Goal: Task Accomplishment & Management: Complete application form

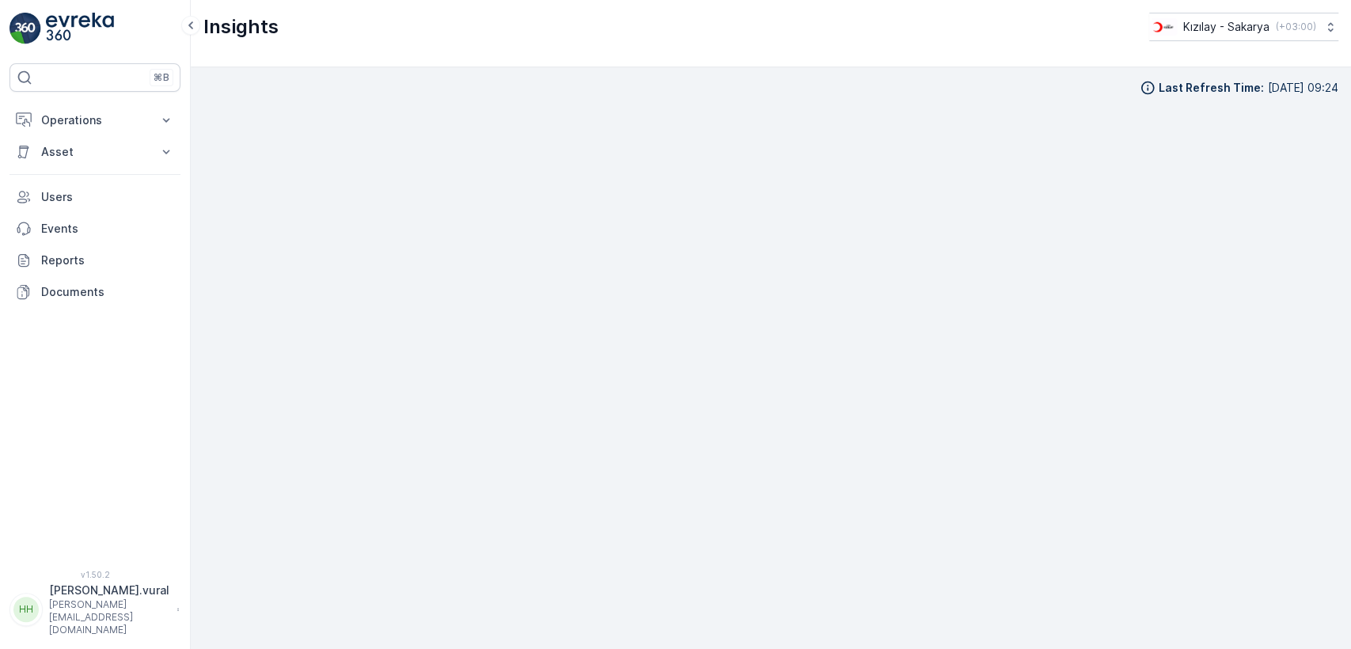
click at [112, 122] on p "Operations" at bounding box center [95, 120] width 108 height 16
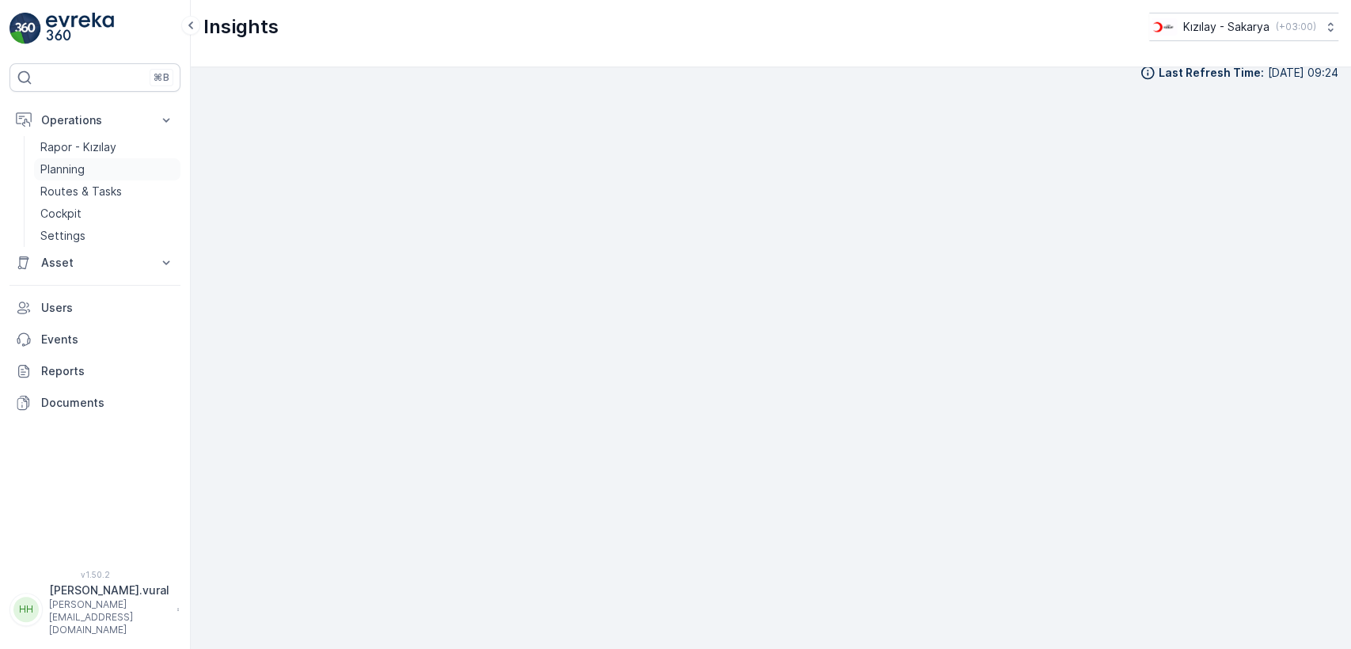
click at [107, 171] on link "Planning" at bounding box center [107, 169] width 146 height 22
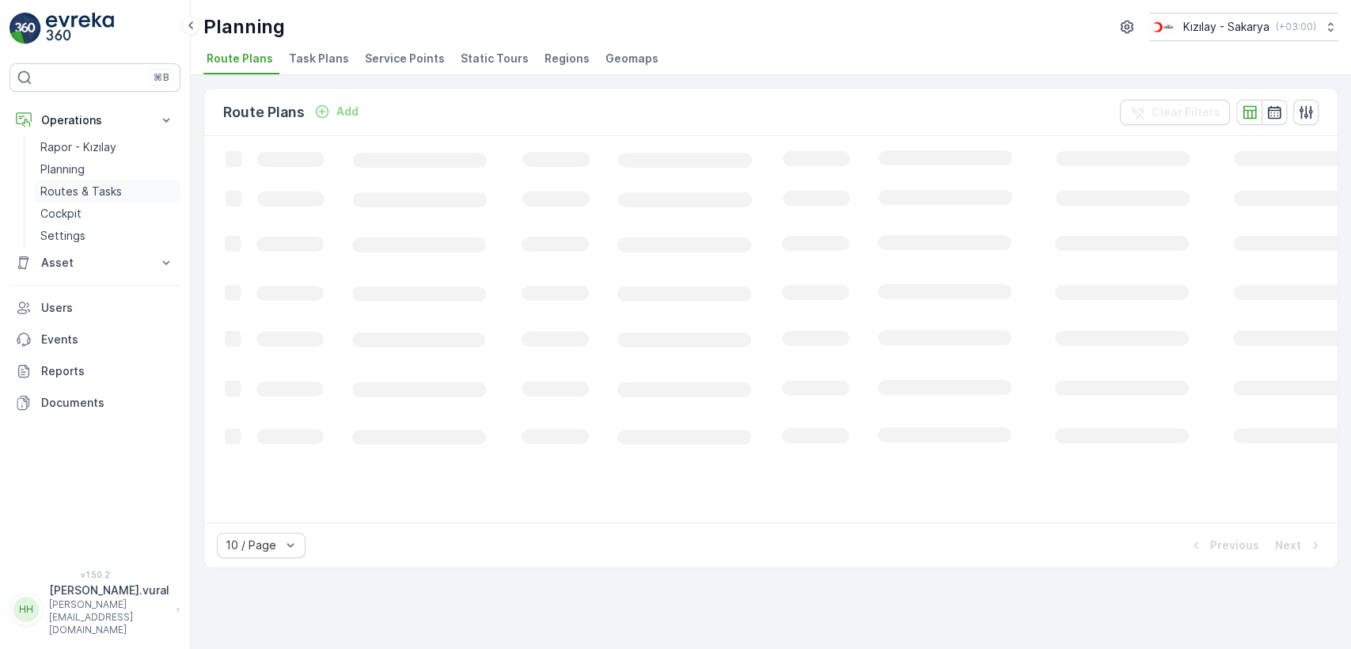
drag, startPoint x: 108, startPoint y: 178, endPoint x: 108, endPoint y: 187, distance: 8.7
click at [108, 179] on div "Rapor - Kızılay Planning Routes & Tasks Cockpit Settings" at bounding box center [107, 191] width 146 height 111
click at [110, 192] on p "Routes & Tasks" at bounding box center [81, 192] width 82 height 16
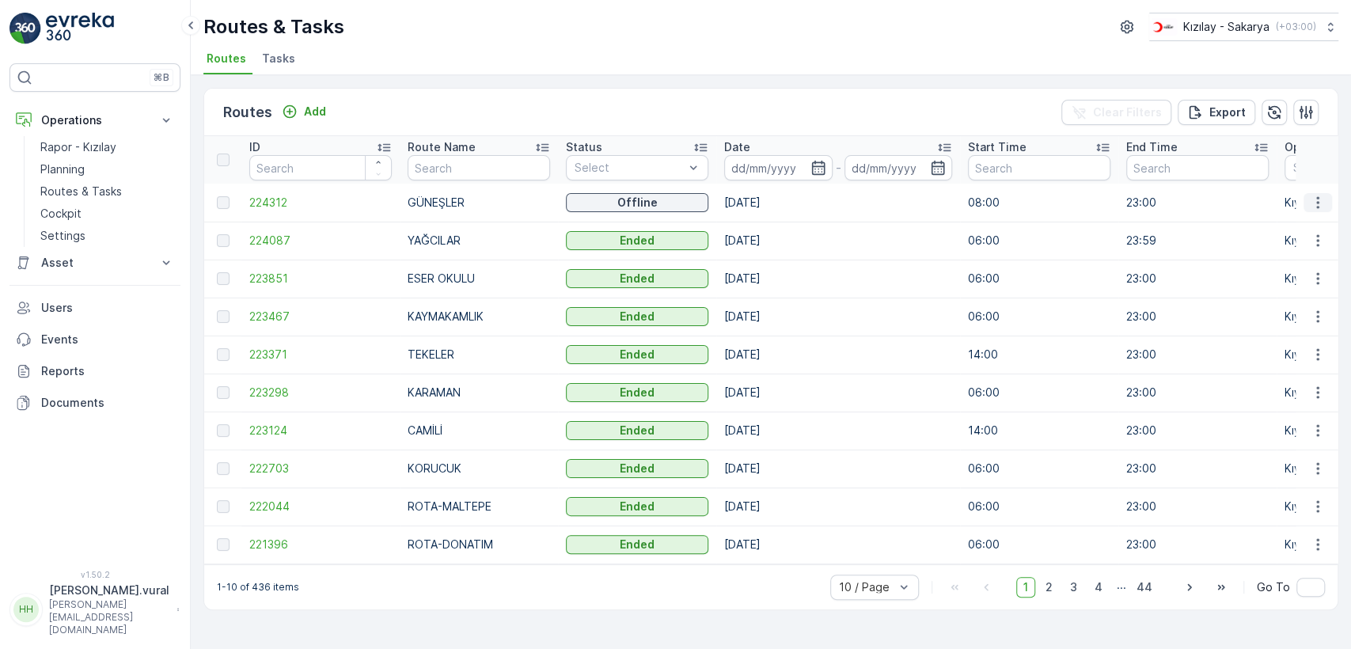
click at [1325, 207] on button "button" at bounding box center [1317, 202] width 28 height 19
click at [1307, 230] on span "See More Details" at bounding box center [1281, 226] width 92 height 16
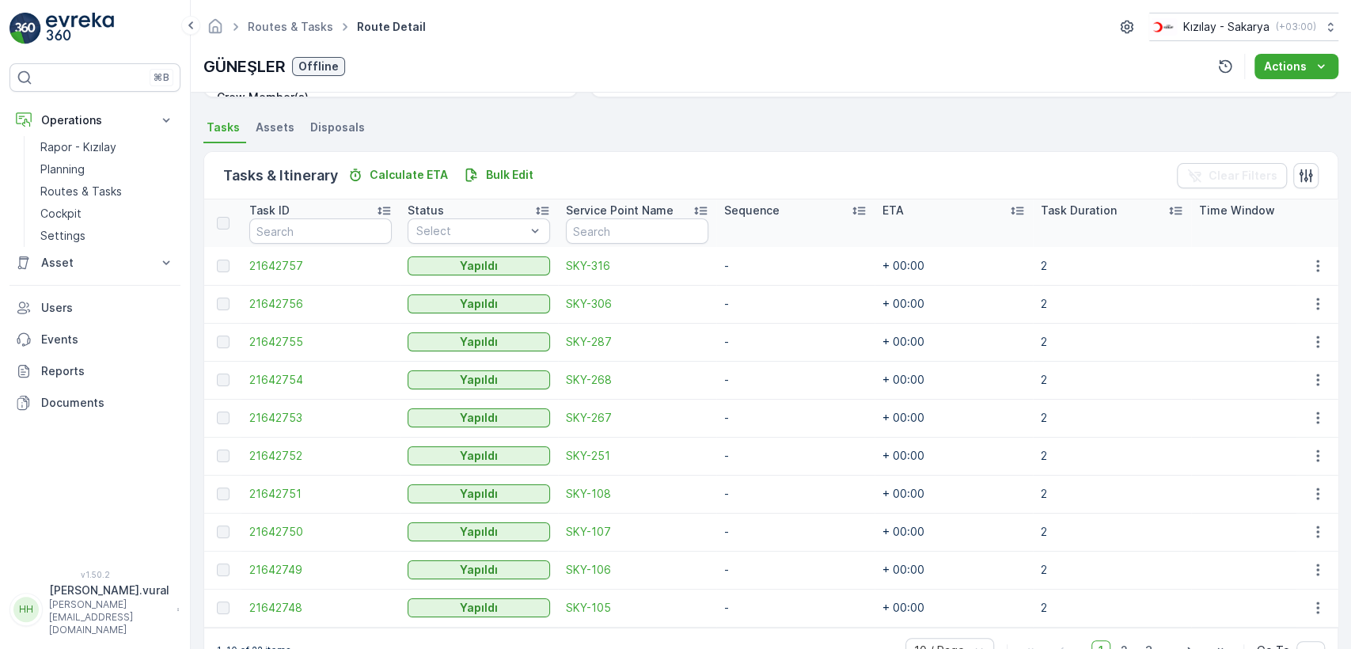
scroll to position [376, 0]
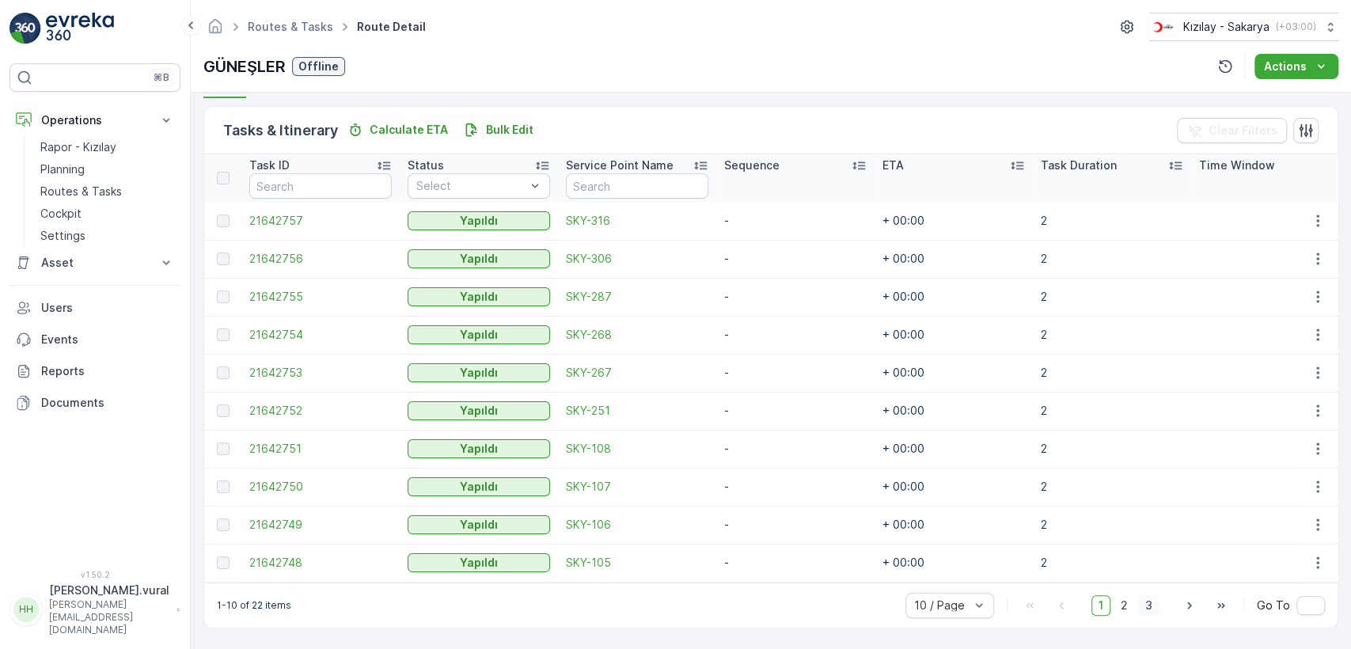
click at [1145, 598] on span "3" at bounding box center [1148, 605] width 21 height 21
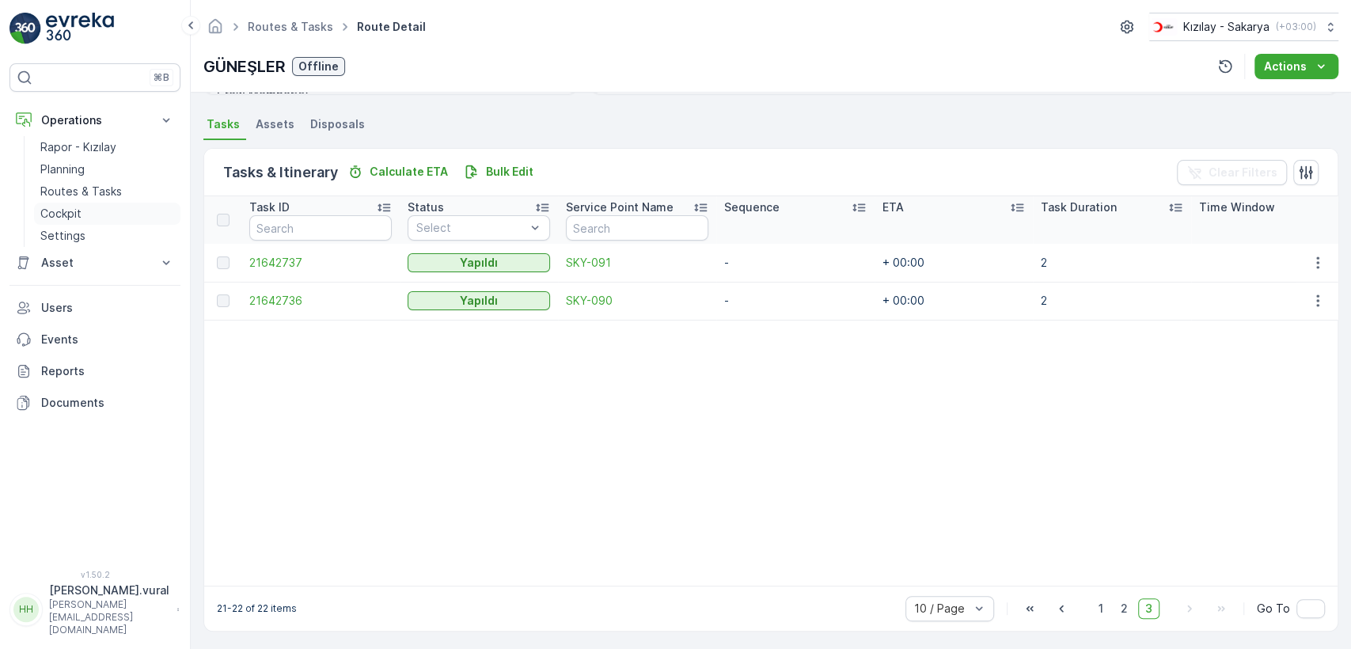
scroll to position [338, 0]
click at [123, 190] on link "Routes & Tasks" at bounding box center [107, 191] width 146 height 22
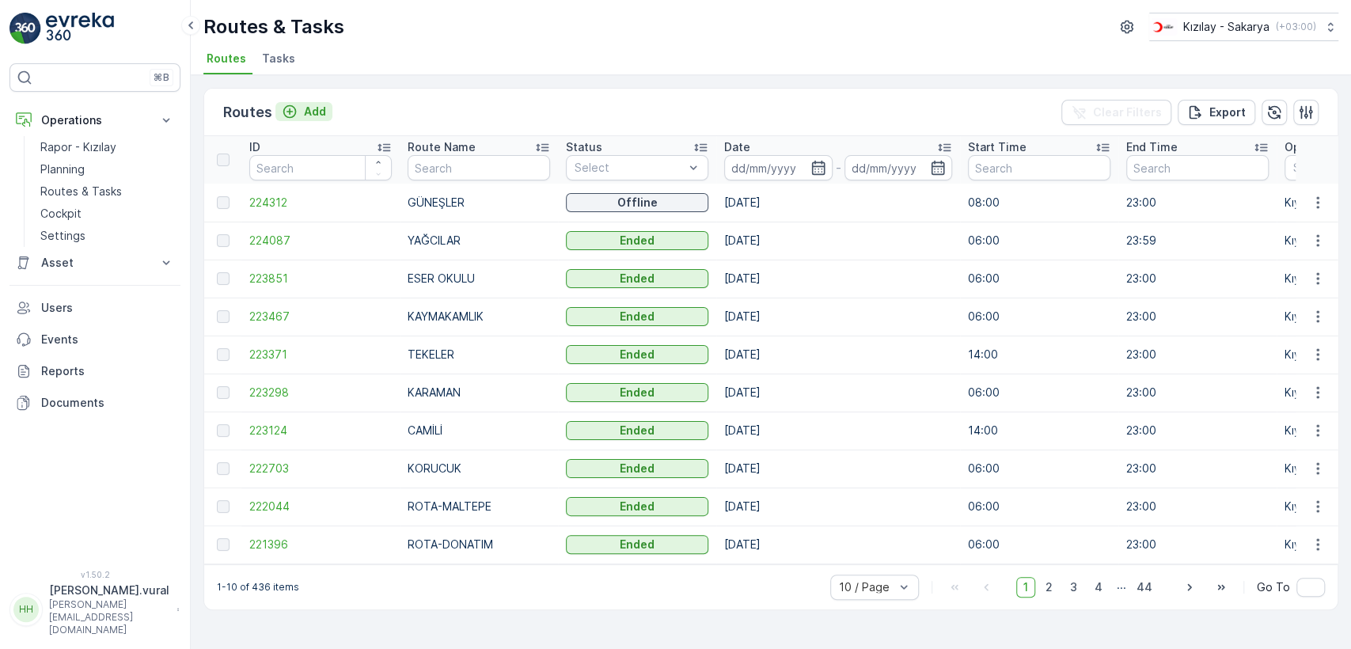
click at [317, 105] on p "Add" at bounding box center [315, 112] width 22 height 16
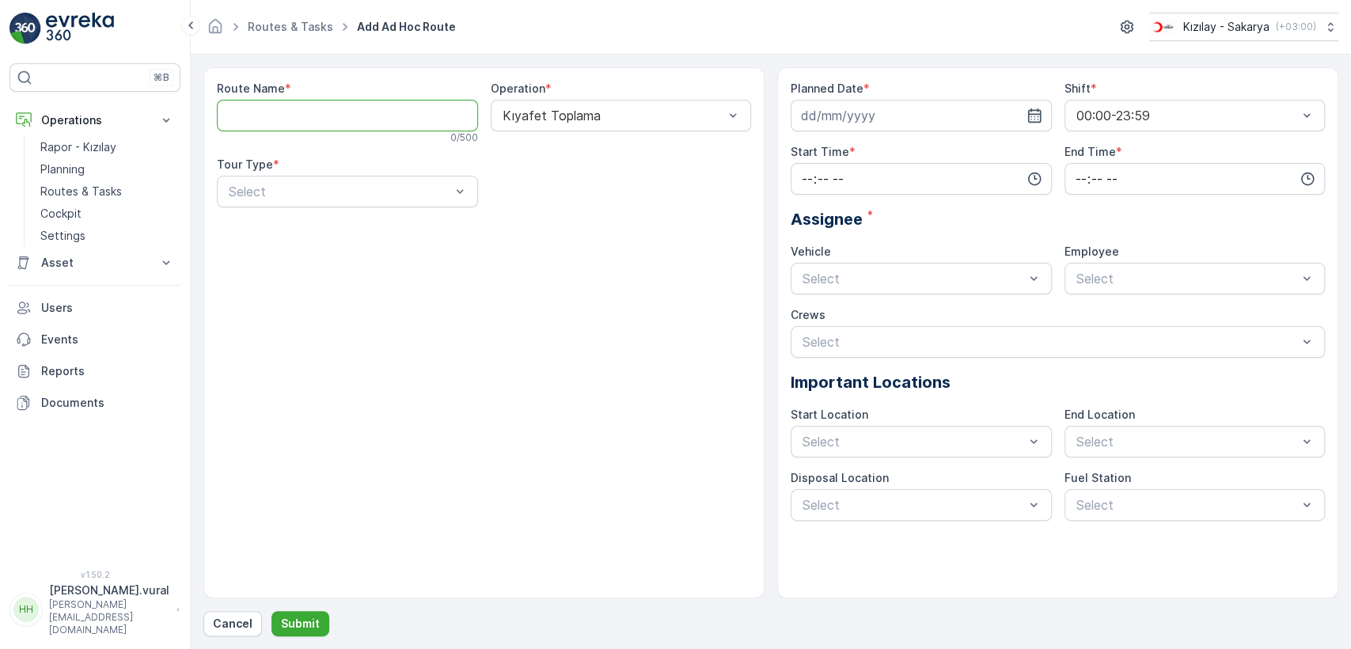
click at [317, 105] on Name "Route Name" at bounding box center [347, 116] width 261 height 32
type Name "TEKELER"
click at [281, 230] on div "Static" at bounding box center [347, 230] width 242 height 14
click at [544, 204] on div "Select" at bounding box center [621, 192] width 261 height 32
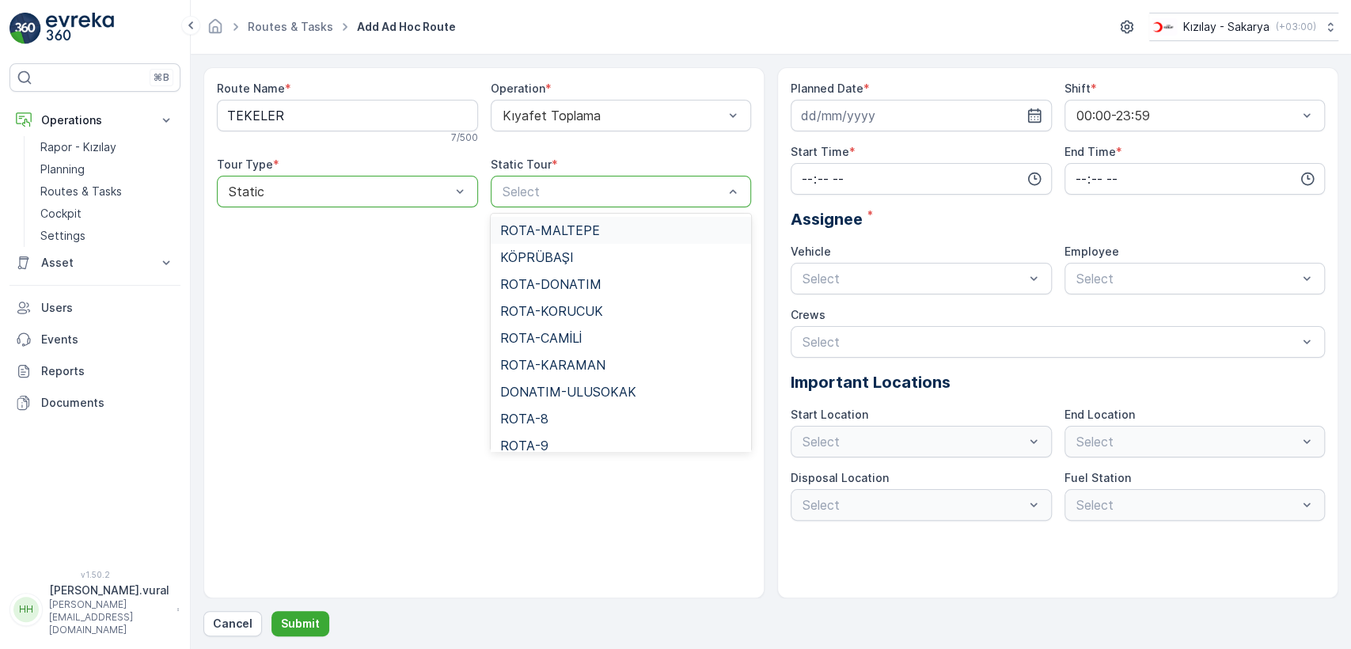
type input "t"
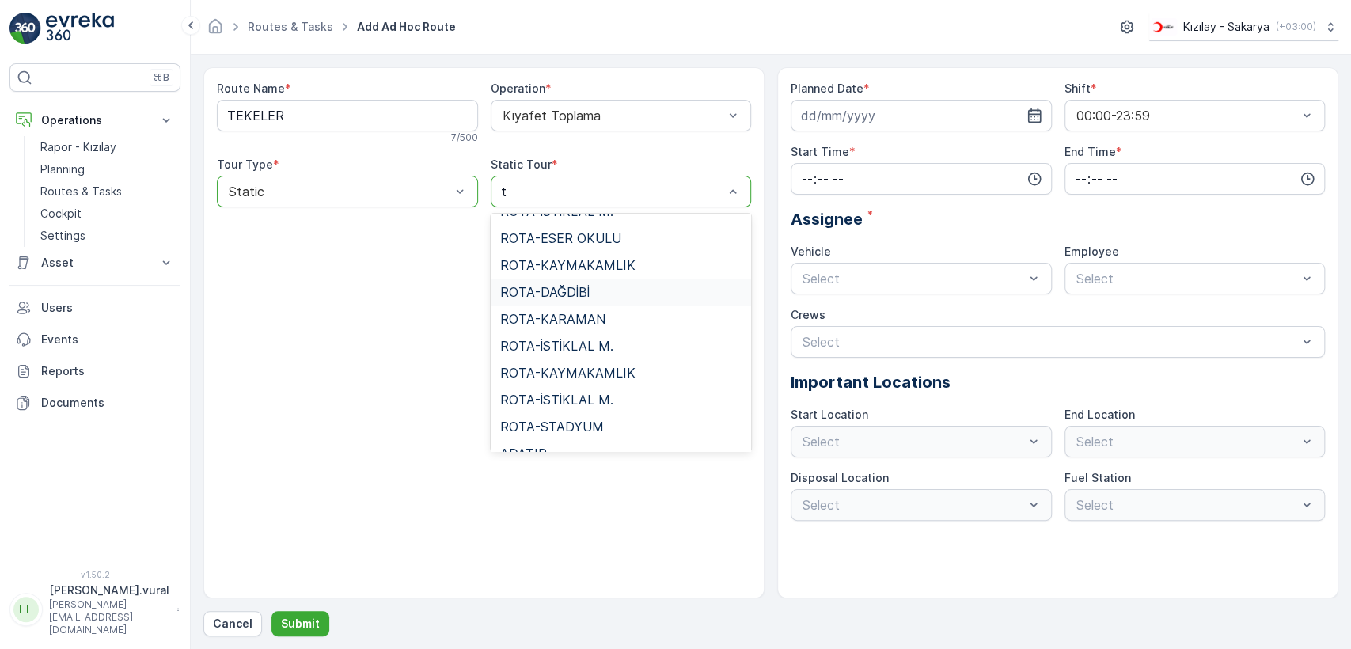
scroll to position [764, 0]
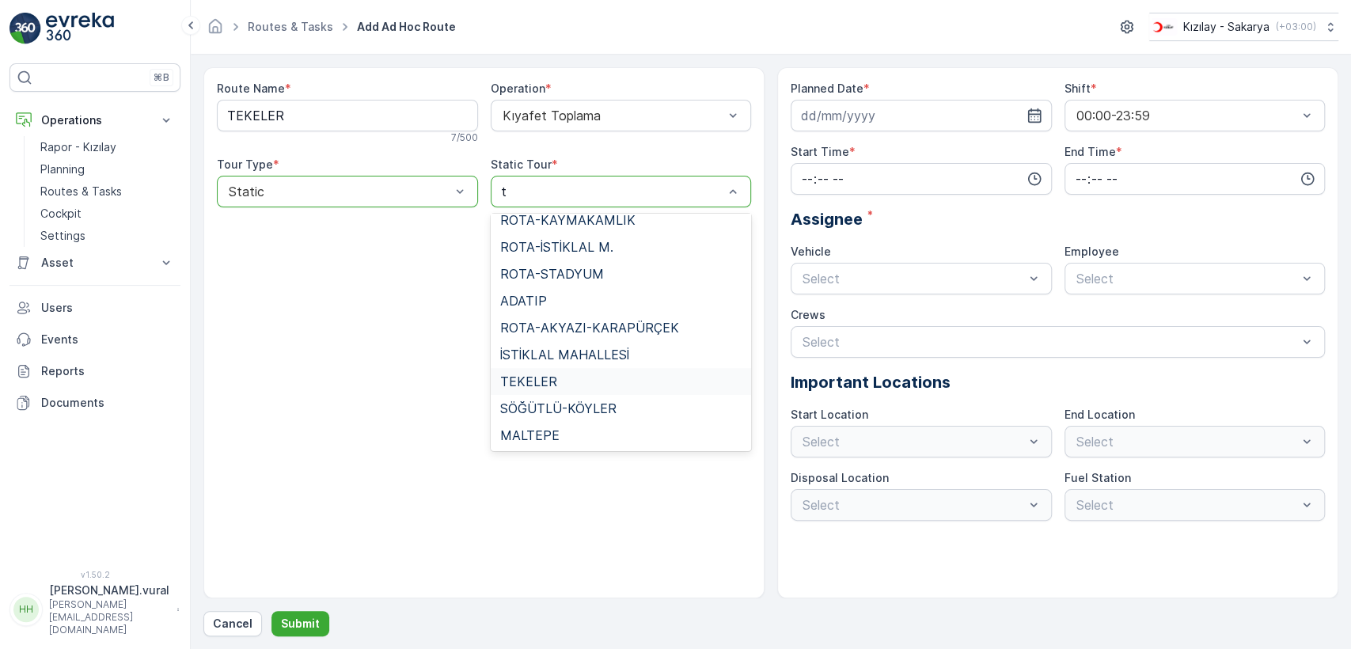
click at [561, 377] on div "TEKELER" at bounding box center [621, 381] width 242 height 14
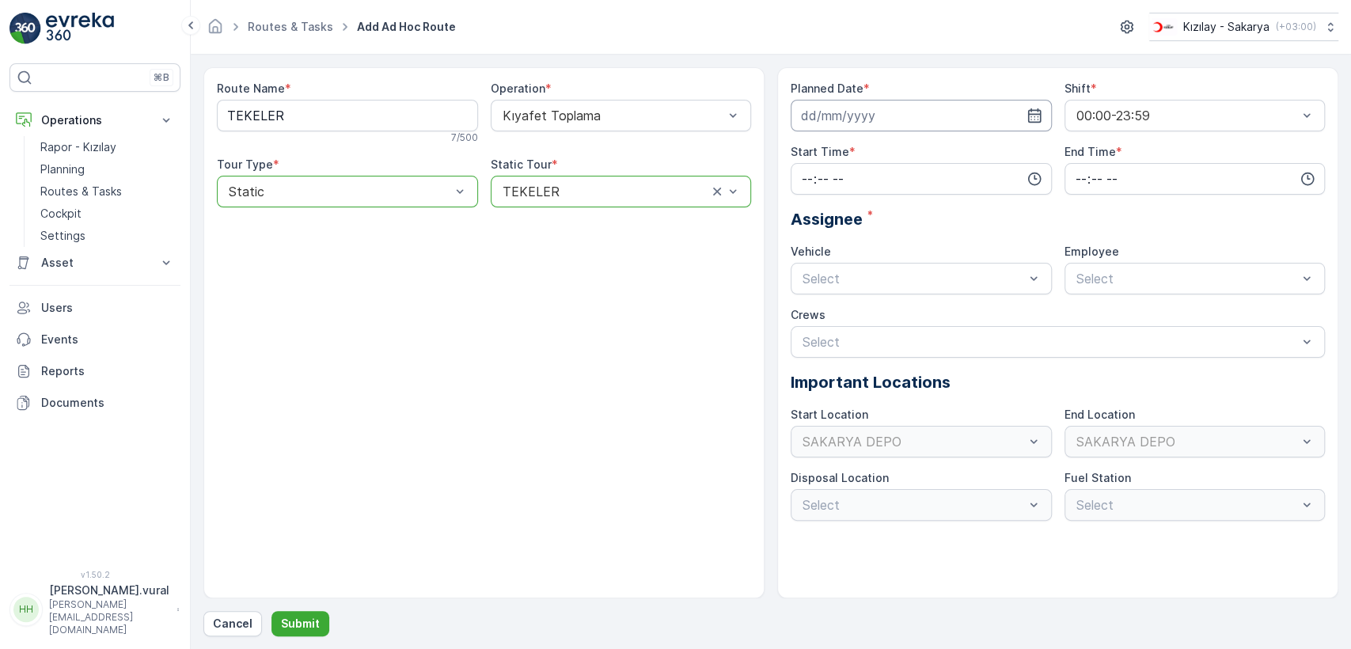
click at [897, 128] on input at bounding box center [921, 116] width 261 height 32
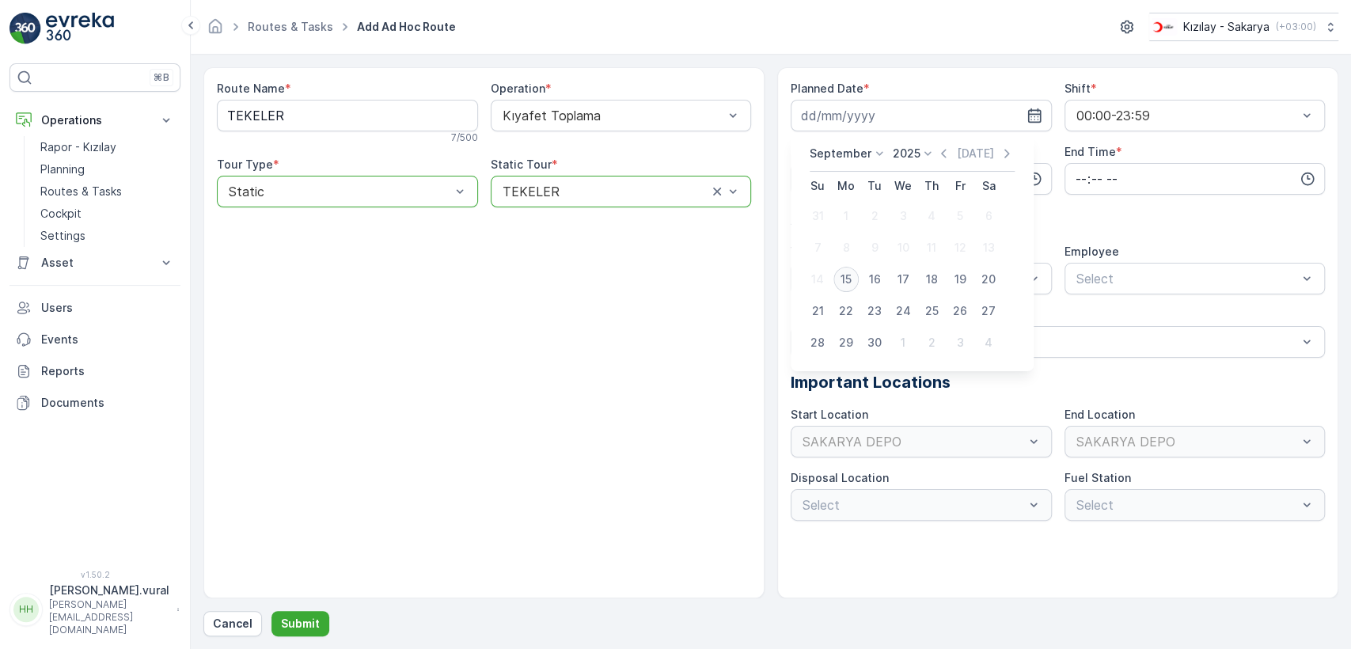
click at [855, 276] on div "15" at bounding box center [845, 279] width 25 height 25
type input "[DATE]"
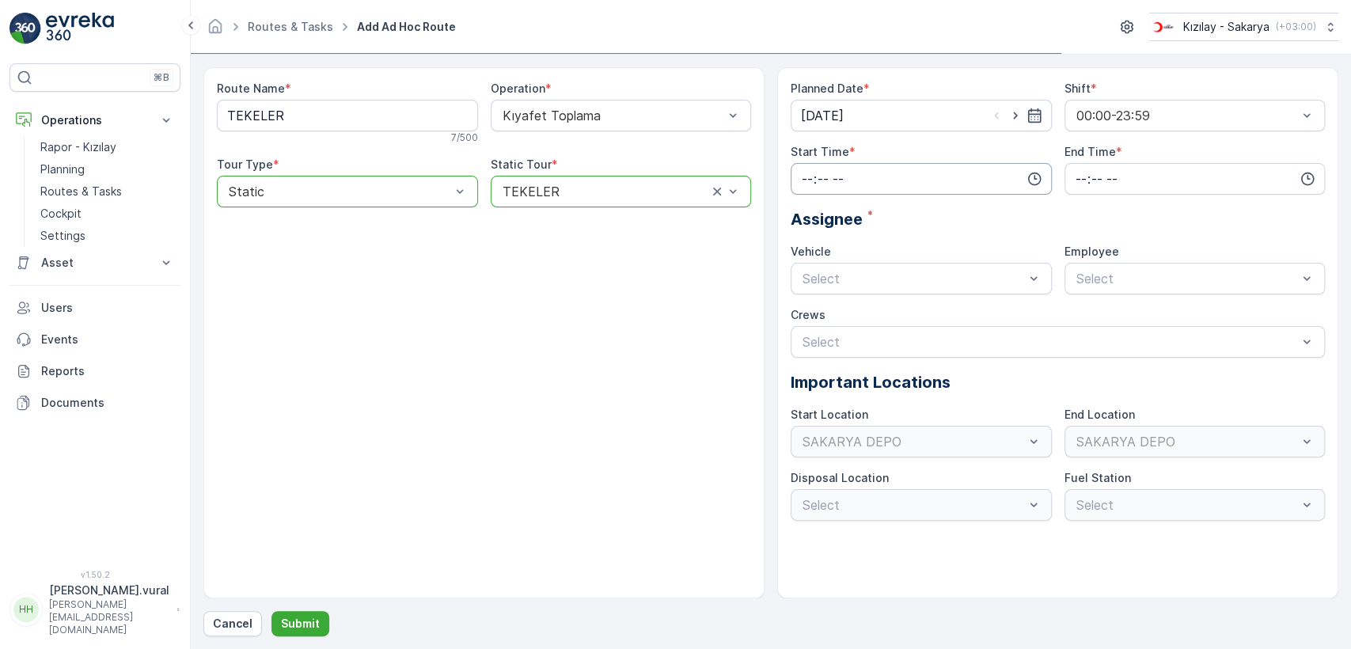
click at [842, 173] on input "time" at bounding box center [921, 179] width 261 height 32
click at [817, 284] on div "08" at bounding box center [807, 294] width 27 height 22
type input "08:00"
click at [1102, 173] on input "time" at bounding box center [1194, 179] width 261 height 32
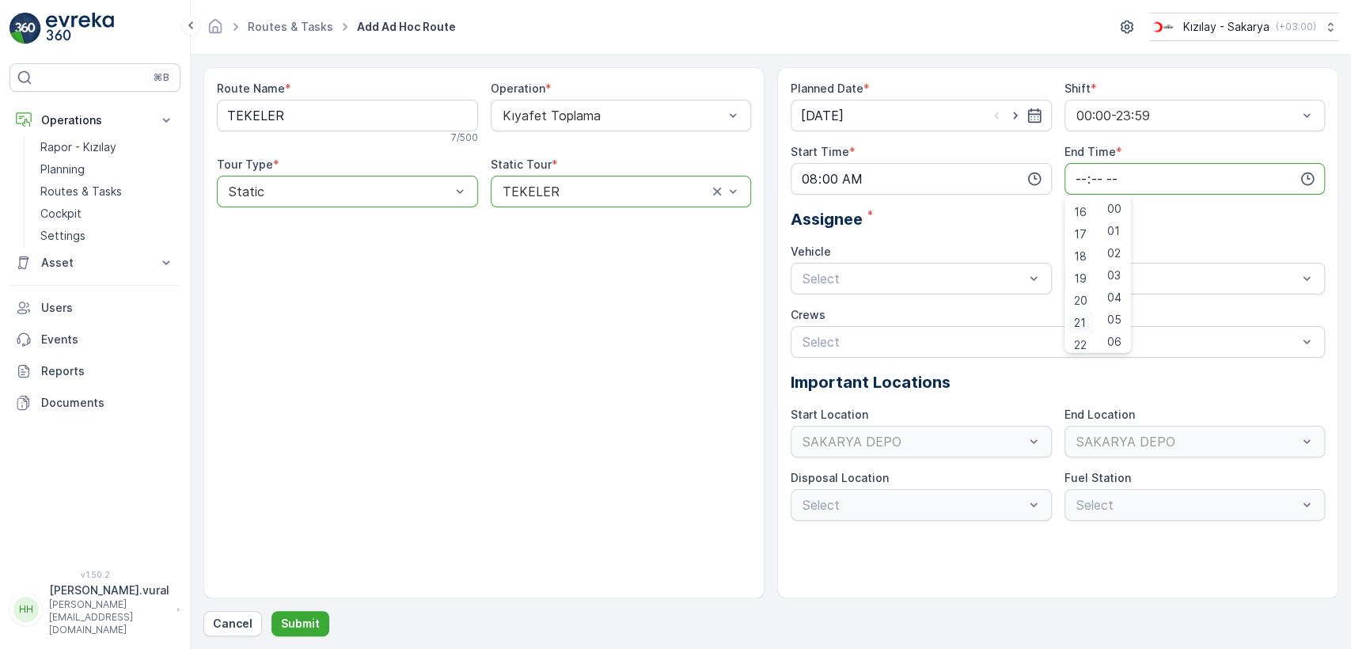
scroll to position [380, 0]
click at [1081, 335] on span "23" at bounding box center [1080, 339] width 13 height 16
type input "23:00"
click at [880, 335] on div "06 ECH 422 Busy" at bounding box center [921, 344] width 261 height 27
click at [1078, 267] on div "Select" at bounding box center [1194, 279] width 261 height 32
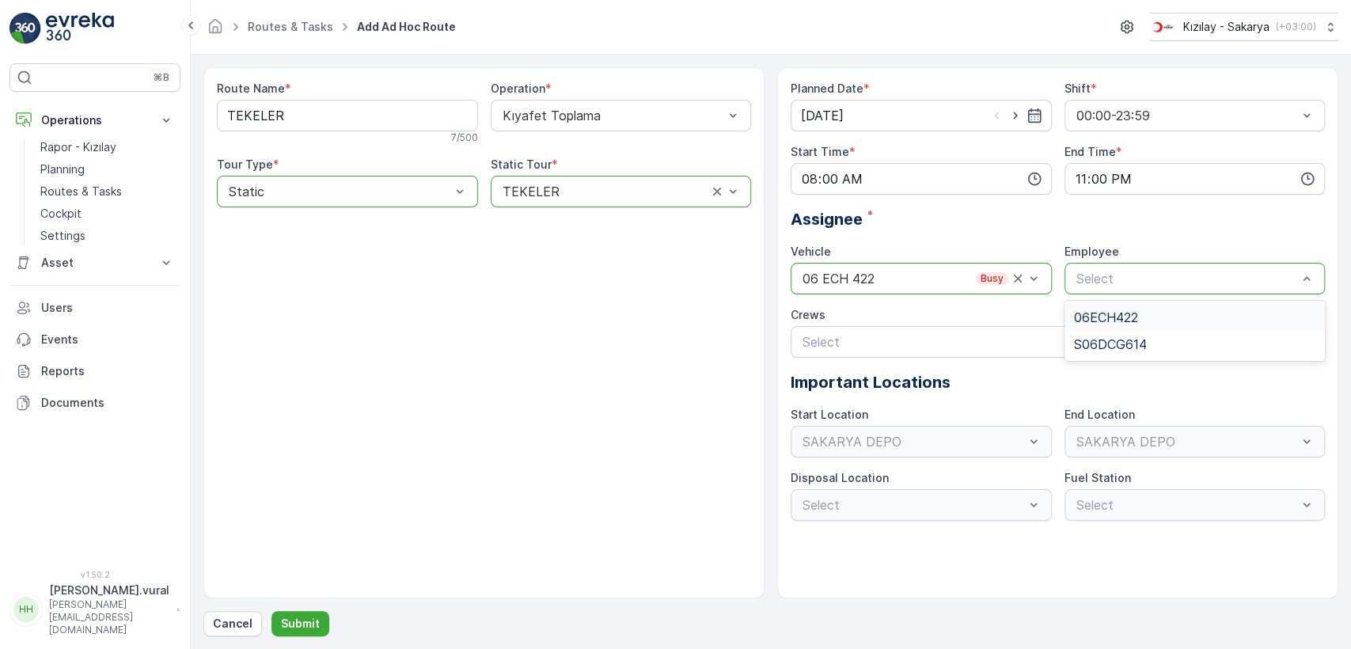
click at [1091, 319] on span "06ECH422" at bounding box center [1106, 317] width 64 height 14
click at [303, 624] on p "Submit" at bounding box center [300, 624] width 39 height 16
